Goal: Complete application form: Complete application form

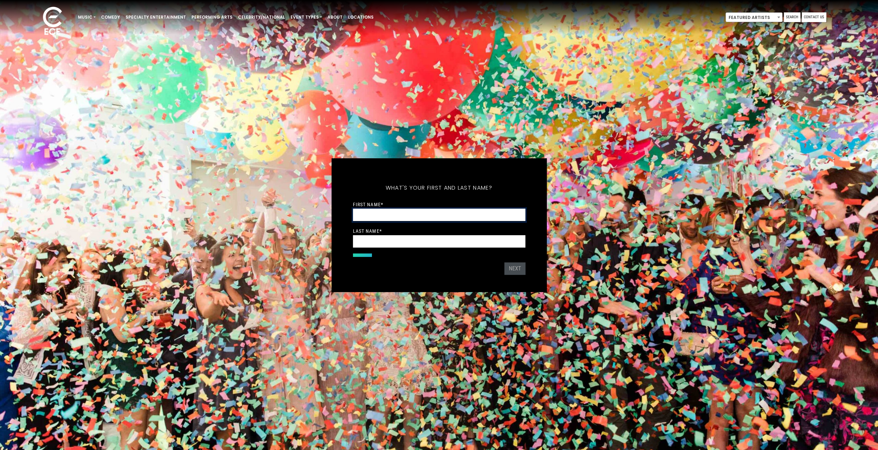
click at [398, 214] on input "First Name *" at bounding box center [439, 215] width 172 height 13
type input "****"
type input "******"
click at [511, 268] on button "Next" at bounding box center [514, 269] width 21 height 12
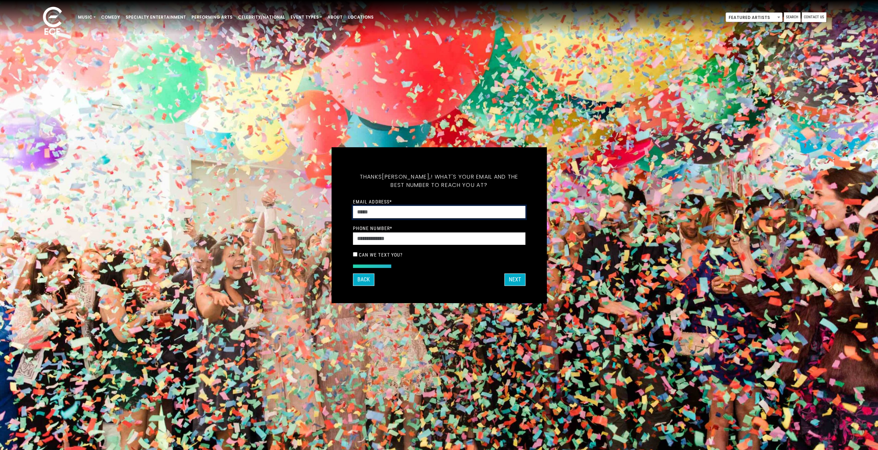
click at [401, 212] on input "Email Address *" at bounding box center [439, 212] width 172 height 13
type input "**********"
click at [517, 279] on button "Next" at bounding box center [514, 280] width 21 height 12
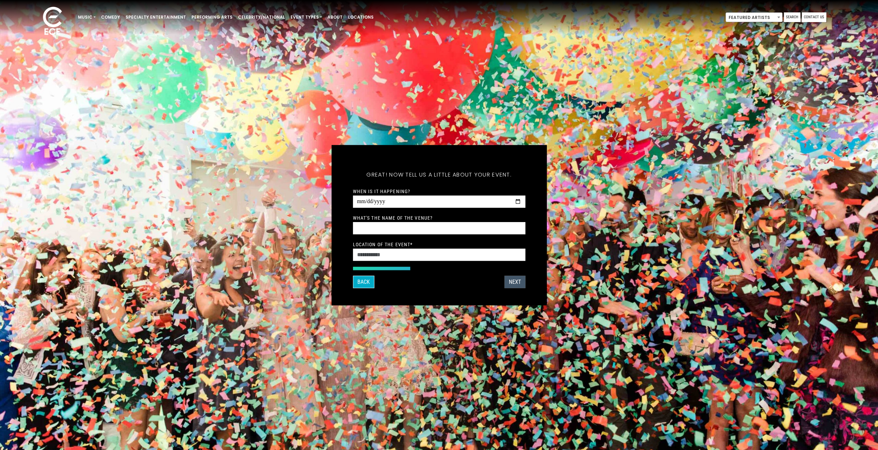
click at [514, 280] on button "Next" at bounding box center [514, 282] width 21 height 12
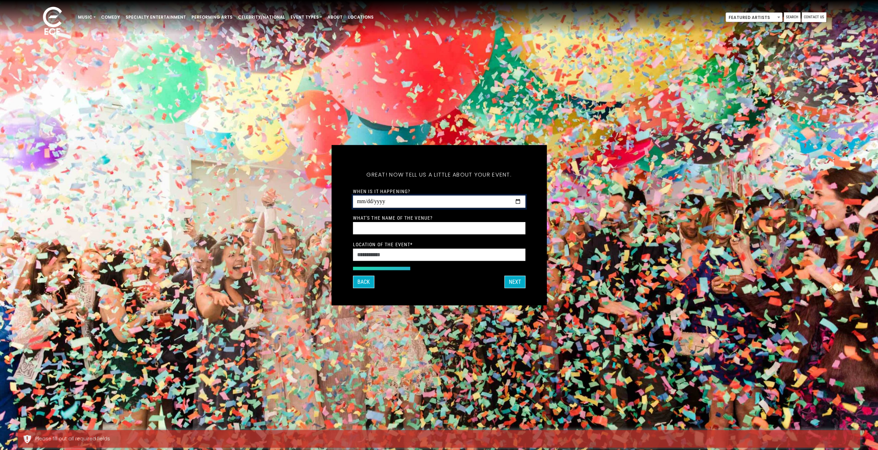
click at [410, 203] on input "When is it happening?" at bounding box center [439, 201] width 172 height 13
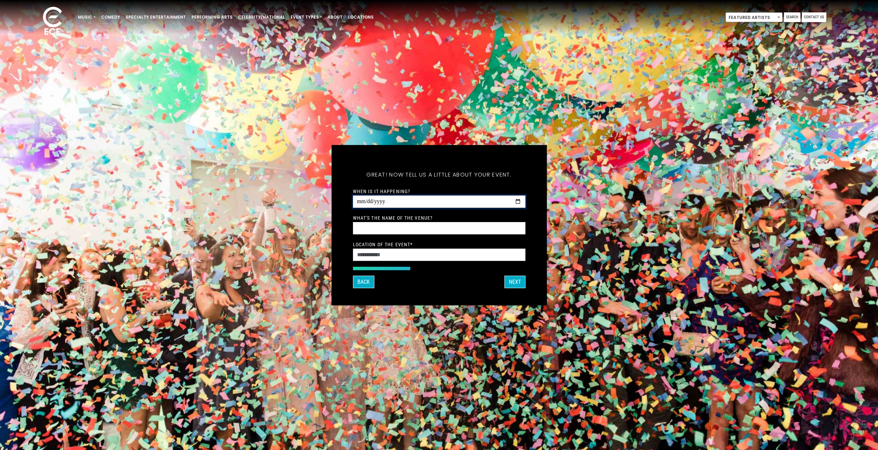
drag, startPoint x: 416, startPoint y: 202, endPoint x: 399, endPoint y: 204, distance: 16.6
click at [415, 202] on input "When is it happening?" at bounding box center [439, 201] width 172 height 13
click at [399, 204] on input "When is it happening?" at bounding box center [439, 201] width 172 height 13
click at [392, 204] on input "When is it happening?" at bounding box center [439, 201] width 172 height 13
click at [392, 203] on input "When is it happening?" at bounding box center [439, 201] width 172 height 13
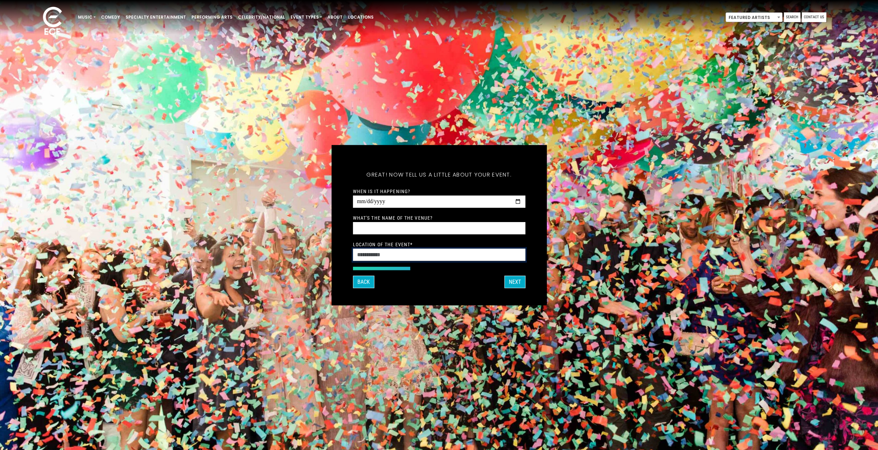
click at [388, 257] on input "Location of the event *" at bounding box center [439, 254] width 172 height 13
click at [364, 279] on button "Back" at bounding box center [363, 282] width 21 height 12
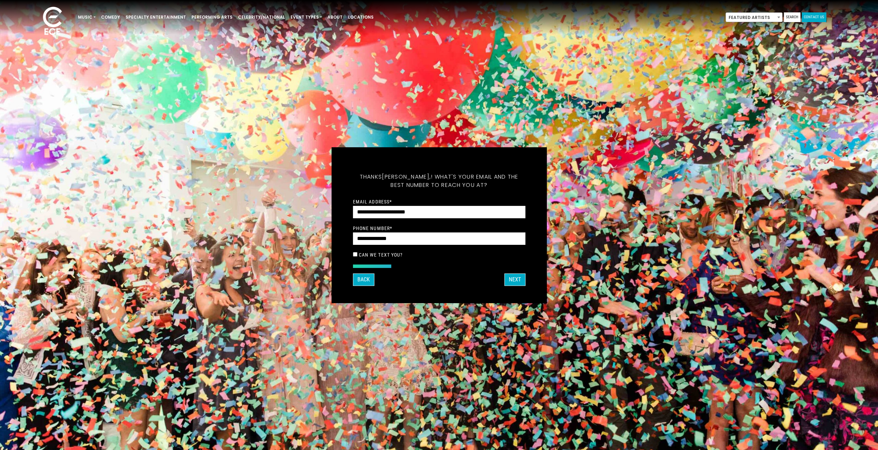
click at [816, 18] on link "Contact Us" at bounding box center [814, 17] width 24 height 10
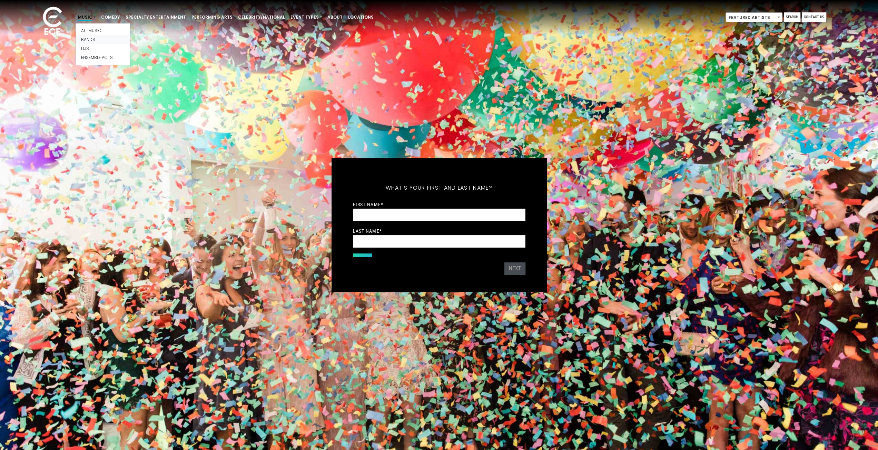
click at [90, 37] on link "Bands" at bounding box center [103, 39] width 55 height 9
